Goal: Information Seeking & Learning: Learn about a topic

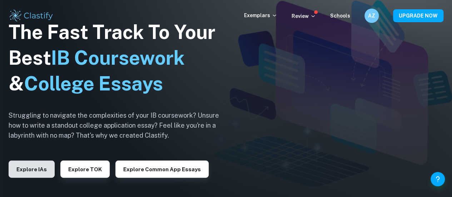
click at [34, 168] on button "Explore IAs" at bounding box center [32, 168] width 46 height 17
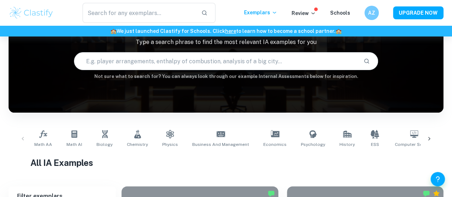
scroll to position [50, 0]
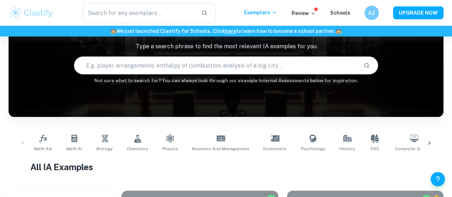
click at [140, 65] on input "text" at bounding box center [216, 65] width 284 height 20
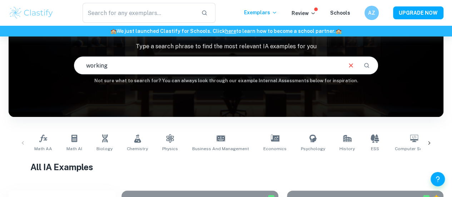
type input "working"
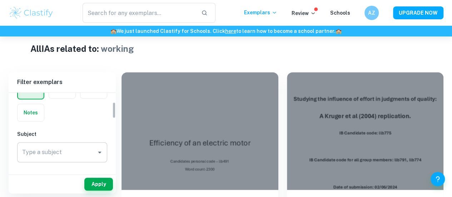
scroll to position [45, 0]
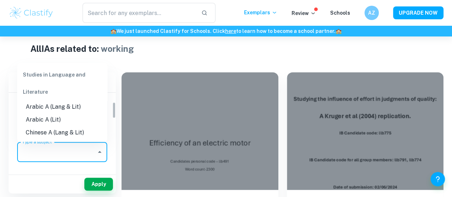
click at [59, 150] on input "Type a subject" at bounding box center [56, 152] width 73 height 14
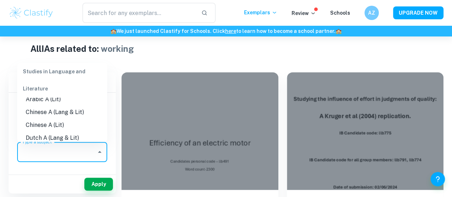
scroll to position [0, 0]
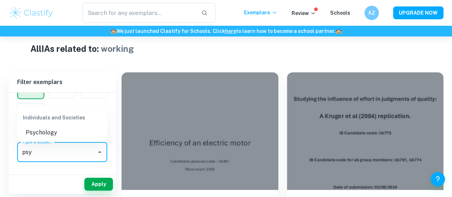
click at [58, 130] on li "Psychology" at bounding box center [62, 132] width 90 height 13
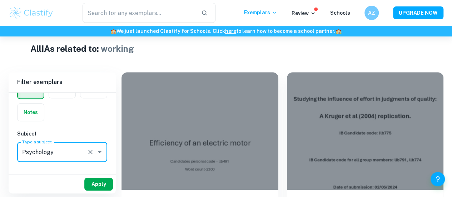
type input "Psychology"
click at [99, 184] on button "Apply" at bounding box center [98, 184] width 29 height 13
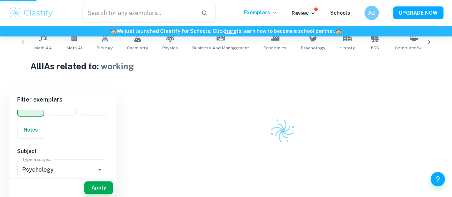
scroll to position [151, 0]
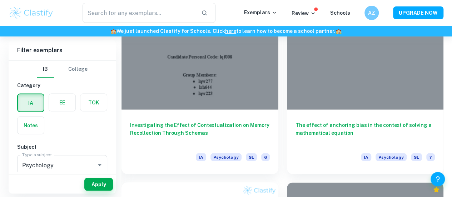
scroll to position [634, 0]
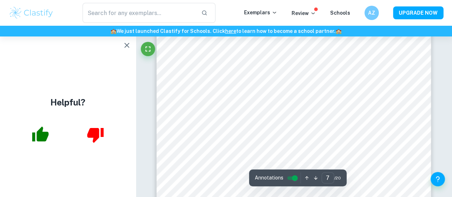
scroll to position [2303, 0]
type input "7"
